Goal: Find specific page/section

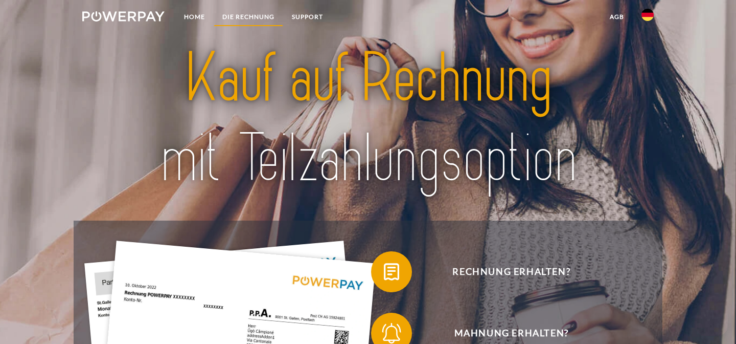
click at [254, 12] on link "DIE RECHNUNG" at bounding box center [249, 17] width 70 height 18
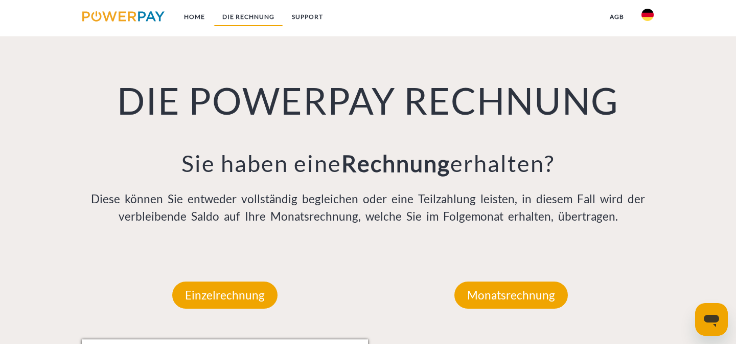
scroll to position [698, 0]
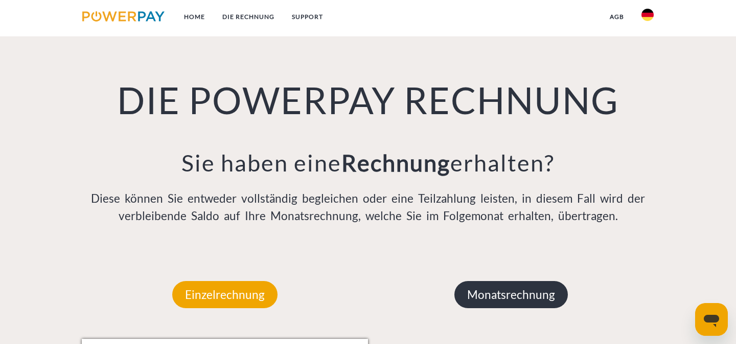
click at [550, 292] on p "Monatsrechnung" at bounding box center [510, 295] width 113 height 28
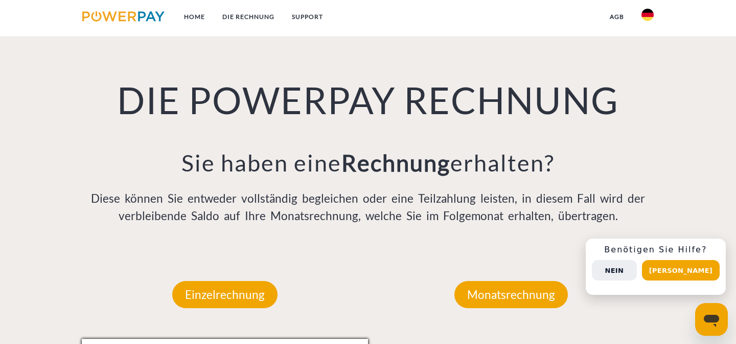
click at [637, 274] on button "Nein" at bounding box center [614, 270] width 45 height 20
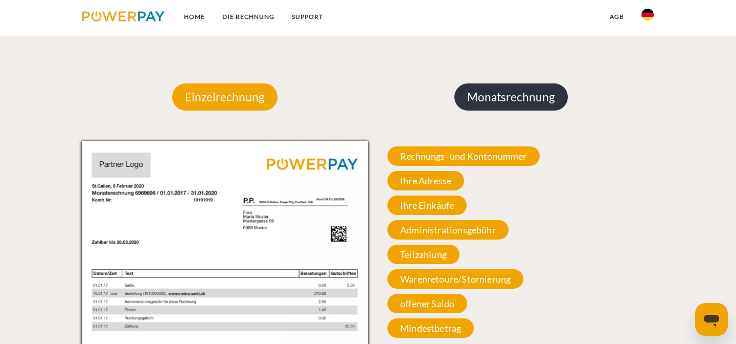
scroll to position [797, 0]
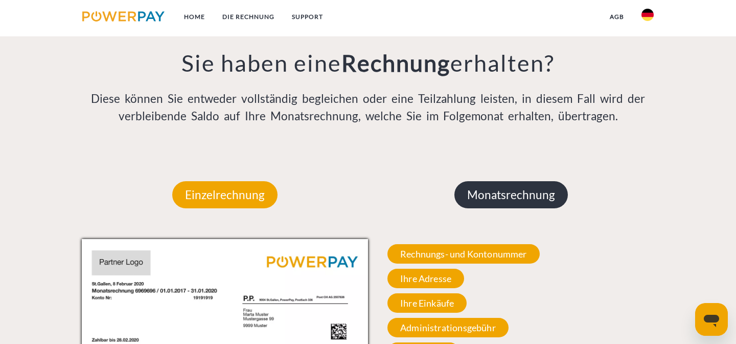
click at [481, 194] on p "Monatsrechnung" at bounding box center [510, 195] width 113 height 28
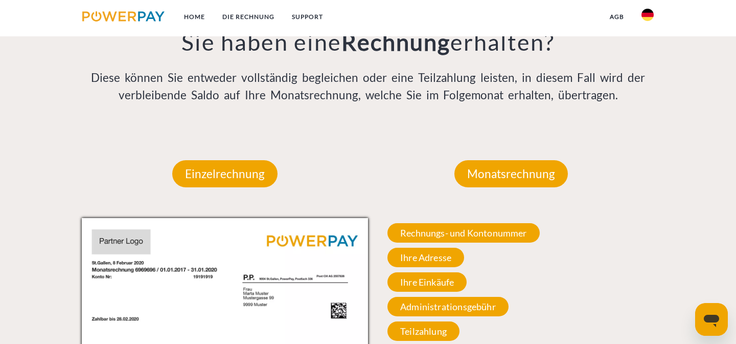
scroll to position [778, 0]
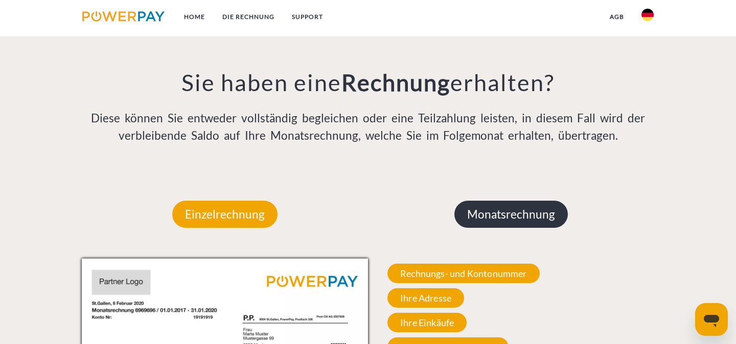
click at [525, 213] on p "Monatsrechnung" at bounding box center [510, 214] width 113 height 28
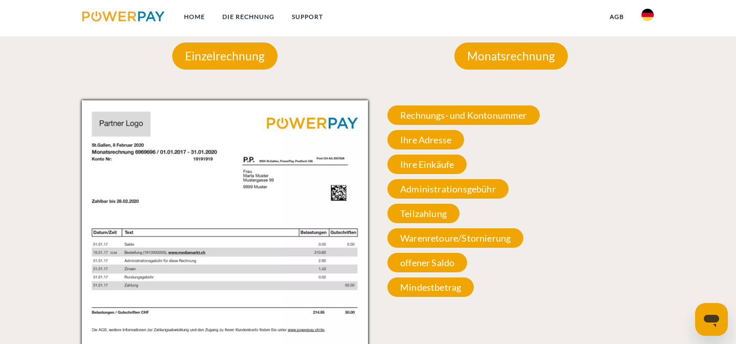
scroll to position [881, 0]
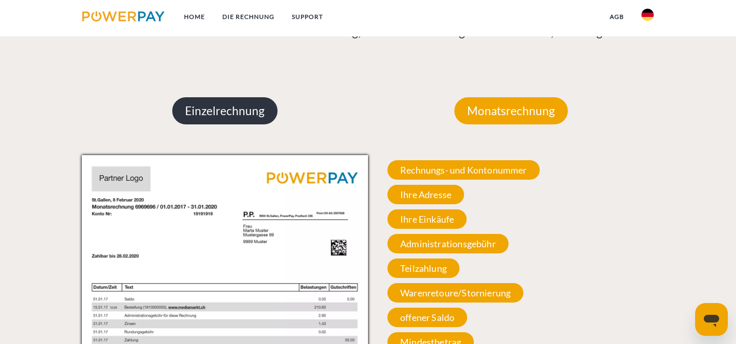
click at [228, 109] on p "Einzelrechnung" at bounding box center [224, 111] width 105 height 28
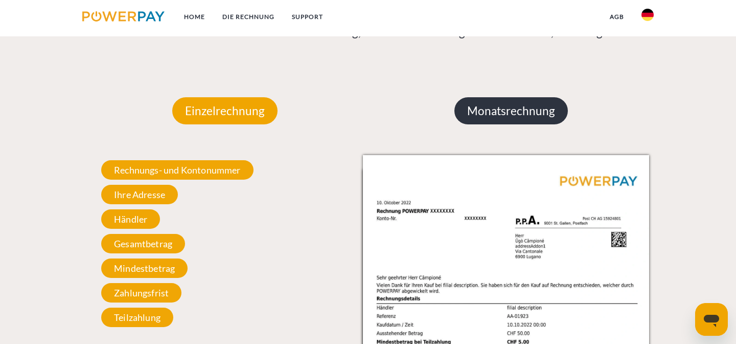
click at [536, 102] on p "Monatsrechnung" at bounding box center [510, 111] width 113 height 28
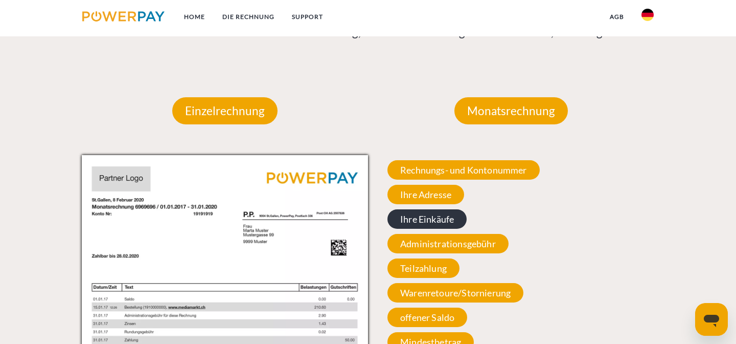
click at [437, 223] on span "Ihre Einkäufe" at bounding box center [427, 218] width 79 height 19
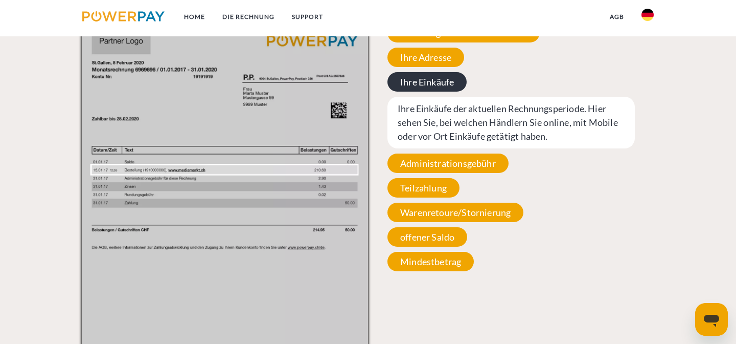
scroll to position [1024, 0]
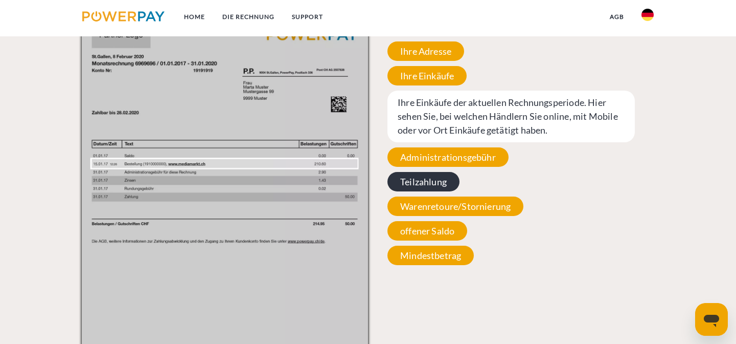
click at [430, 186] on span "Teilzahlung" at bounding box center [424, 181] width 72 height 19
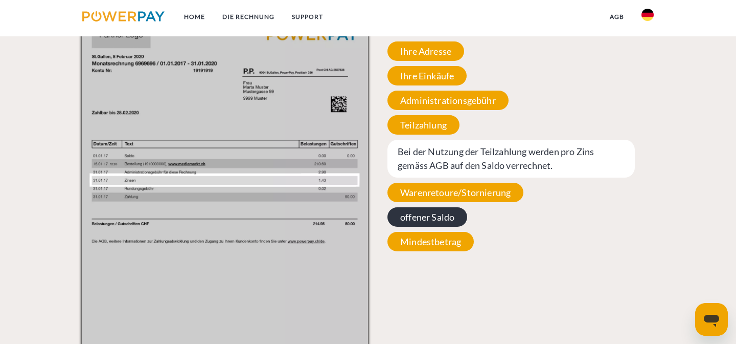
click at [429, 222] on span "offener Saldo" at bounding box center [428, 216] width 80 height 19
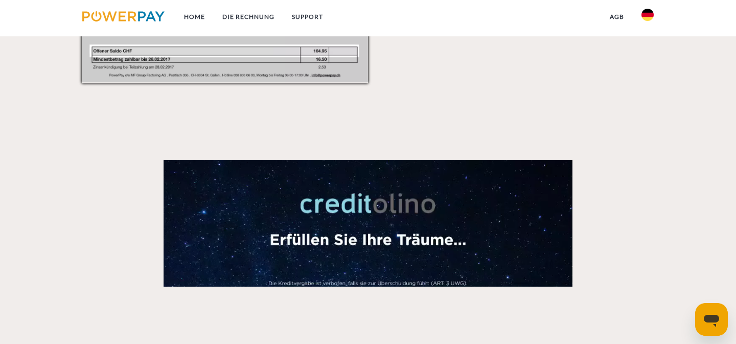
scroll to position [1323, 0]
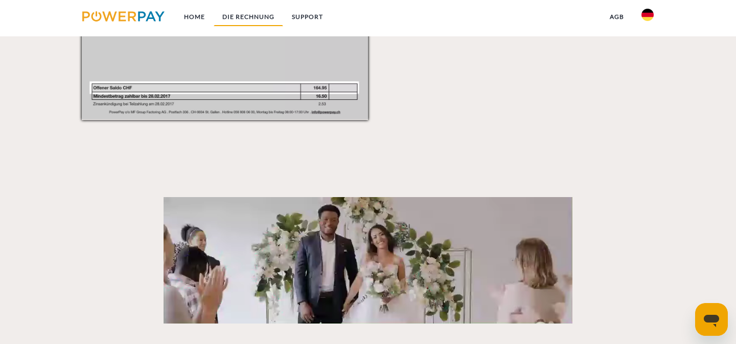
click at [235, 14] on link "DIE RECHNUNG" at bounding box center [249, 17] width 70 height 18
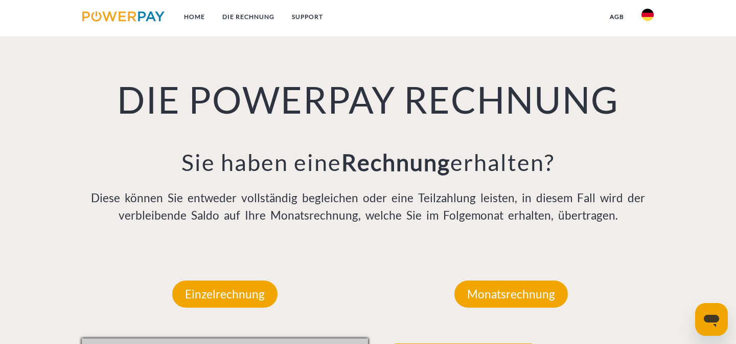
scroll to position [698, 0]
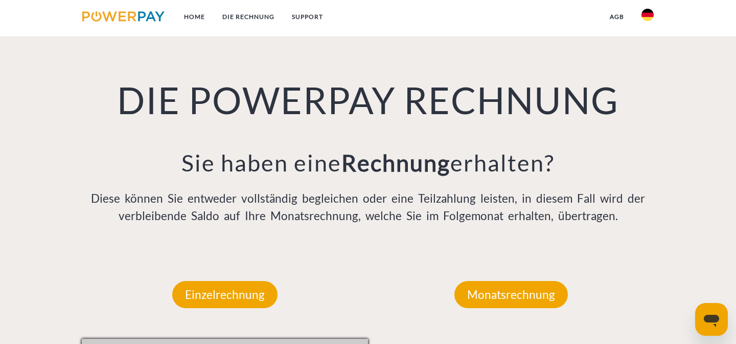
click at [131, 20] on img at bounding box center [123, 16] width 82 height 10
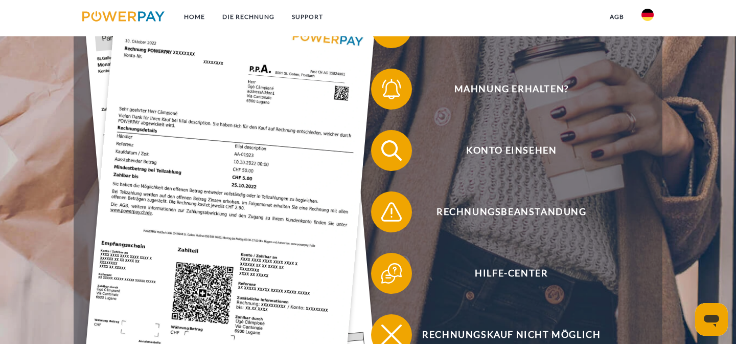
scroll to position [217, 0]
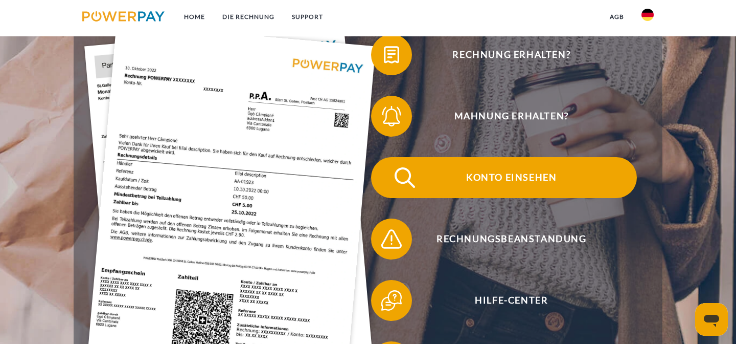
click at [475, 183] on span "Konto einsehen" at bounding box center [511, 177] width 250 height 41
